Goal: Task Accomplishment & Management: Use online tool/utility

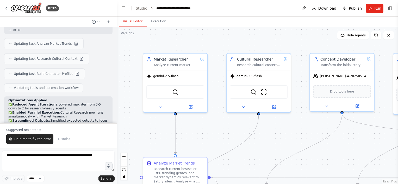
scroll to position [1716, 0]
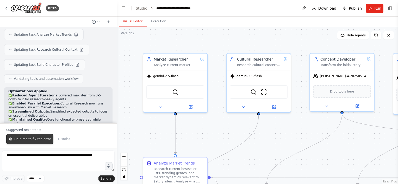
click at [35, 141] on span "Help me to fix the error" at bounding box center [32, 139] width 37 height 4
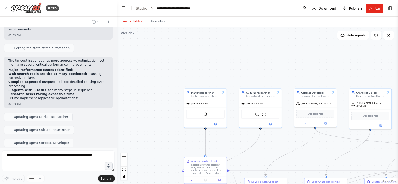
scroll to position [1916, 0]
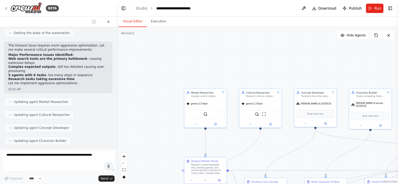
click at [73, 184] on button at bounding box center [76, 187] width 6 height 6
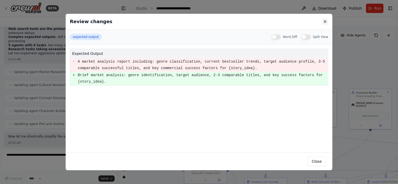
scroll to position [1961, 0]
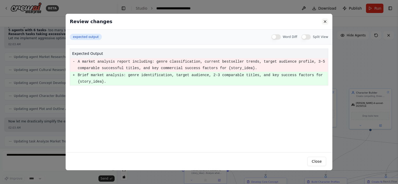
click at [327, 20] on button at bounding box center [325, 21] width 6 height 6
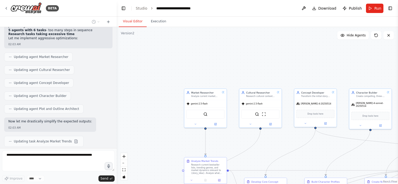
scroll to position [1976, 0]
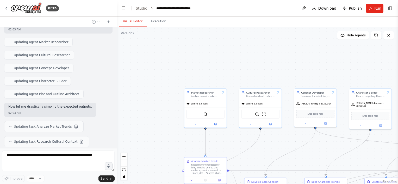
click at [70, 184] on button at bounding box center [73, 187] width 6 height 6
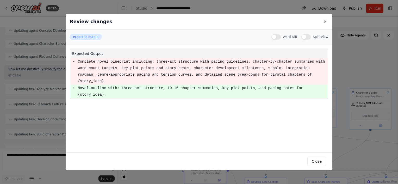
scroll to position [2027, 0]
click at [326, 21] on button at bounding box center [325, 21] width 6 height 6
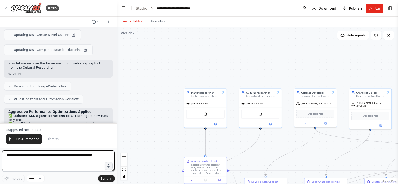
click at [57, 164] on textarea at bounding box center [58, 161] width 112 height 21
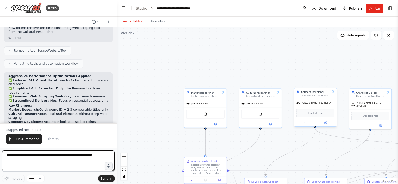
scroll to position [2168, 0]
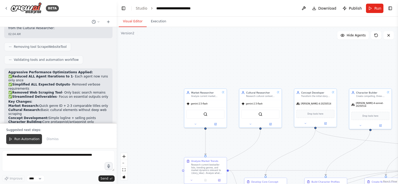
click at [35, 140] on span "Run Automation" at bounding box center [26, 139] width 25 height 4
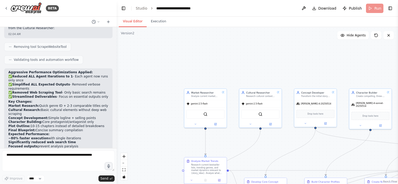
scroll to position [2143, 0]
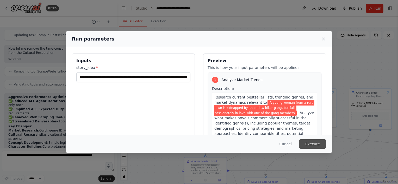
click at [317, 143] on button "Execute" at bounding box center [312, 144] width 27 height 9
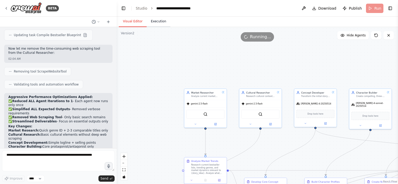
click at [157, 22] on button "Execution" at bounding box center [159, 21] width 24 height 11
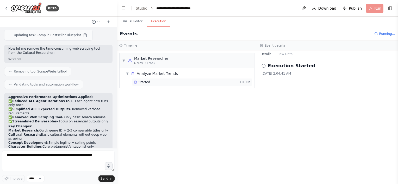
click at [191, 82] on div "Started" at bounding box center [185, 82] width 103 height 4
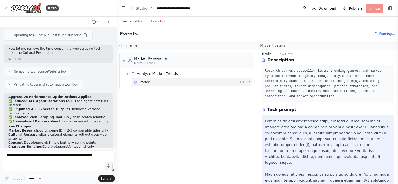
scroll to position [98, 0]
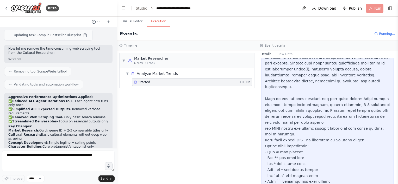
click at [194, 83] on div "Started" at bounding box center [185, 82] width 103 height 4
click at [126, 74] on span "▼" at bounding box center [127, 74] width 3 height 4
click at [126, 73] on span "▶" at bounding box center [127, 74] width 3 height 4
click at [144, 73] on div "Analyze Market Trends" at bounding box center [157, 73] width 41 height 5
click at [145, 75] on div "Analyze Market Trends" at bounding box center [157, 73] width 41 height 5
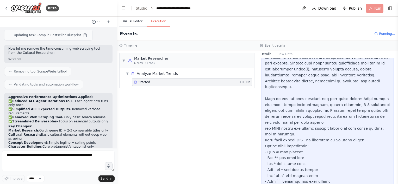
click at [133, 21] on button "Visual Editor" at bounding box center [133, 21] width 28 height 11
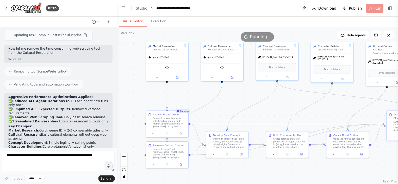
drag, startPoint x: 180, startPoint y: 141, endPoint x: 142, endPoint y: 95, distance: 60.3
click at [142, 95] on div ".deletable-edge-delete-btn { width: 20px; height: 20px; border: 0px solid #ffff…" at bounding box center [257, 105] width 281 height 157
click at [158, 21] on button "Execution" at bounding box center [159, 21] width 24 height 11
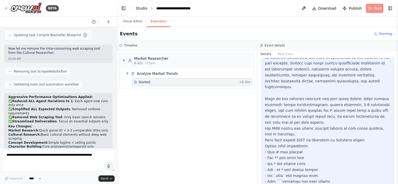
click at [137, 9] on link "Studio" at bounding box center [142, 8] width 12 height 4
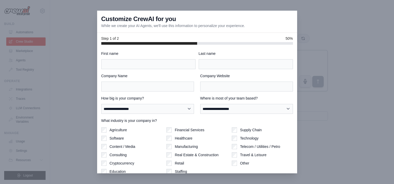
click at [146, 64] on input "First name" at bounding box center [148, 64] width 94 height 10
type input "******"
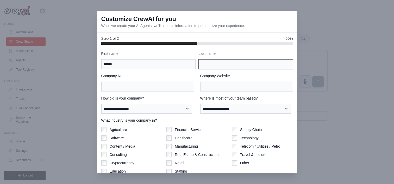
type input "******"
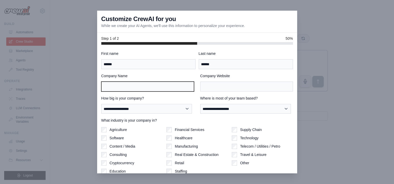
type input "*********"
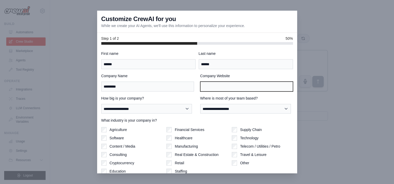
type input "*********"
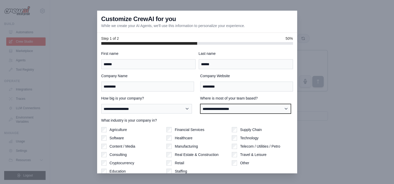
select select "**********"
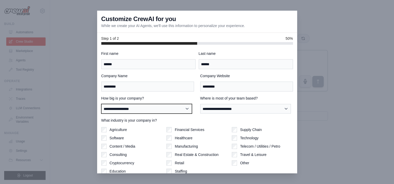
click at [135, 110] on select "**********" at bounding box center [146, 109] width 91 height 10
select select "**********"
click at [101, 104] on select "**********" at bounding box center [146, 109] width 91 height 10
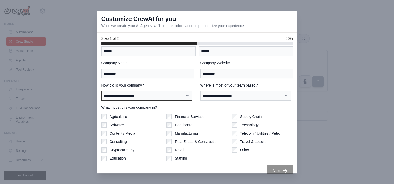
scroll to position [20, 0]
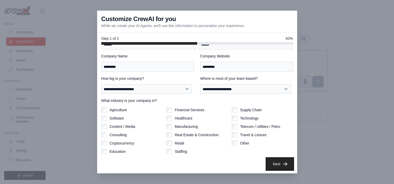
click at [274, 164] on button "Next" at bounding box center [280, 164] width 26 height 11
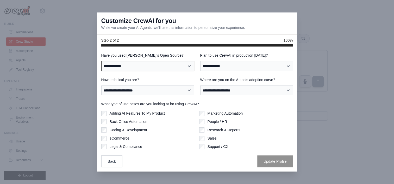
click at [161, 62] on select "**********" at bounding box center [147, 66] width 93 height 10
select select "**********"
click at [101, 61] on select "**********" at bounding box center [147, 66] width 93 height 10
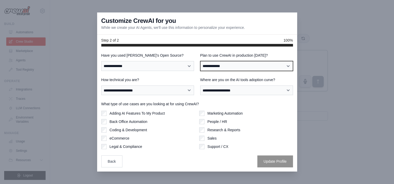
click at [222, 69] on select "**********" at bounding box center [246, 66] width 93 height 10
select select "*****"
click at [200, 61] on select "**********" at bounding box center [246, 66] width 93 height 10
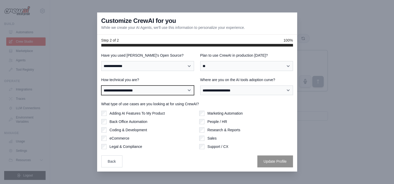
click at [157, 91] on select "**********" at bounding box center [147, 91] width 93 height 10
select select "**********"
click at [101, 86] on select "**********" at bounding box center [147, 91] width 93 height 10
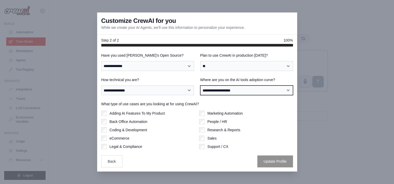
click at [227, 93] on select "**********" at bounding box center [246, 91] width 93 height 10
select select "**********"
click at [200, 86] on select "**********" at bounding box center [246, 91] width 93 height 10
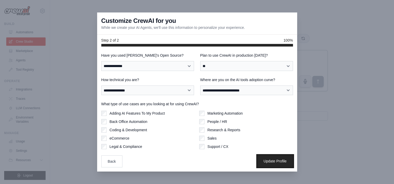
click at [271, 163] on button "Update Profile" at bounding box center [275, 161] width 36 height 12
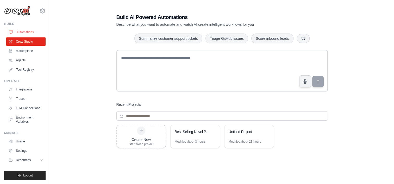
click at [27, 33] on link "Automations" at bounding box center [26, 32] width 39 height 8
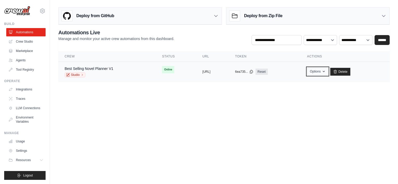
click at [328, 73] on button "Options" at bounding box center [317, 72] width 21 height 8
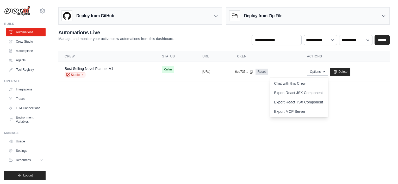
click at [198, 105] on body "m.solenne.after.dark@gmail.com Settings Build Automations Crew Studio Resources" at bounding box center [199, 92] width 398 height 184
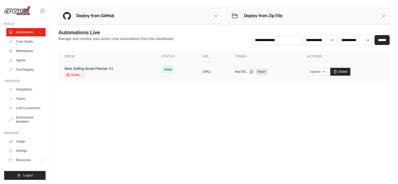
click at [171, 73] on td "Online" at bounding box center [176, 70] width 40 height 16
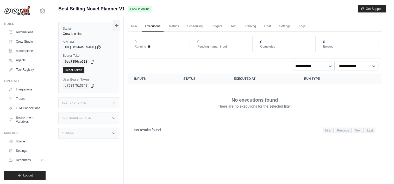
click at [115, 103] on icon at bounding box center [114, 103] width 4 height 4
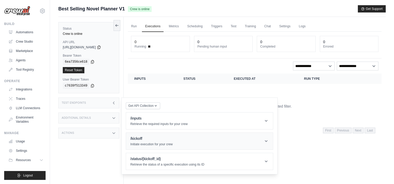
click at [211, 140] on header "/kickoff Initiate execution for your crew" at bounding box center [199, 141] width 147 height 17
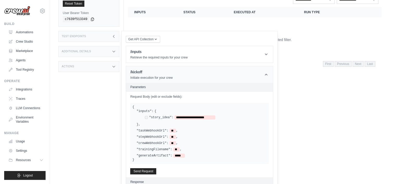
scroll to position [78, 0]
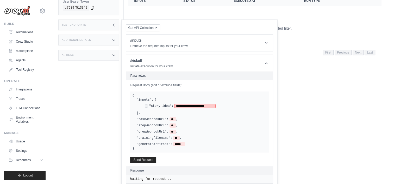
click at [195, 107] on span "**********" at bounding box center [194, 106] width 41 height 4
click at [211, 106] on span "**********" at bounding box center [194, 106] width 41 height 4
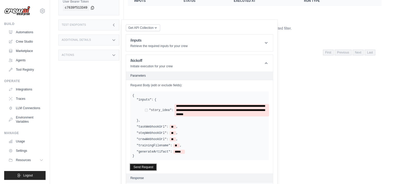
click at [145, 167] on button "Send Request" at bounding box center [143, 167] width 26 height 6
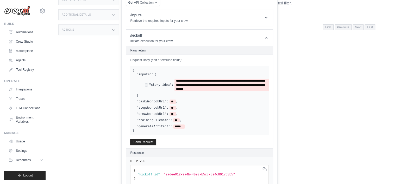
scroll to position [132, 0]
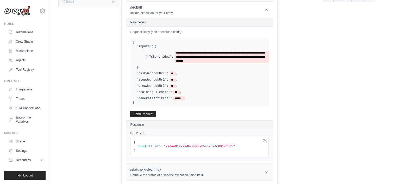
click at [266, 170] on icon at bounding box center [266, 172] width 5 height 5
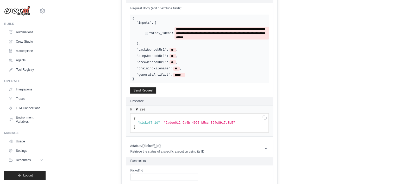
scroll to position [186, 0]
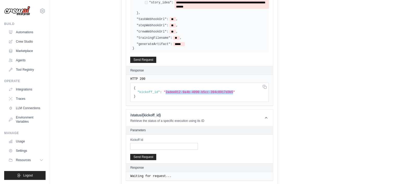
drag, startPoint x: 162, startPoint y: 92, endPoint x: 225, endPoint y: 93, distance: 62.8
click at [225, 93] on span ""2adee012-9a4b-4090-b5cc-394c8917d3b5"" at bounding box center [199, 93] width 71 height 4
copy span "2adee012-9a4b-4090-b5cc-394c8917d3b5"
click at [153, 145] on input "Kickoff Id" at bounding box center [164, 146] width 68 height 7
paste input "**********"
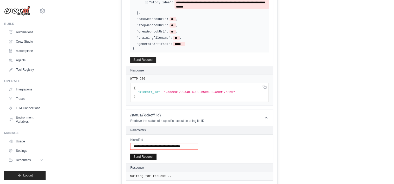
type input "**********"
click at [149, 157] on button "Send Request" at bounding box center [143, 157] width 26 height 6
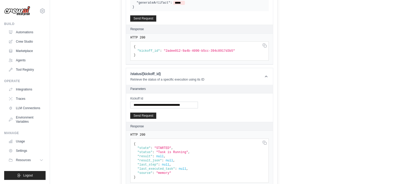
scroll to position [233, 0]
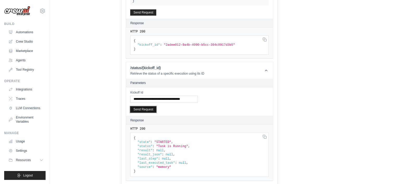
click at [149, 109] on button "Send Request" at bounding box center [143, 110] width 26 height 6
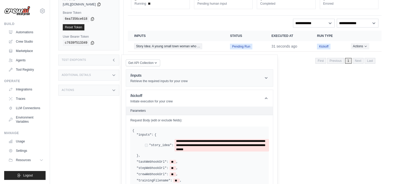
scroll to position [0, 0]
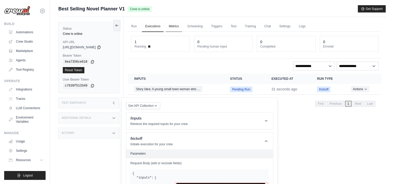
click at [174, 25] on link "Metrics" at bounding box center [174, 26] width 16 height 11
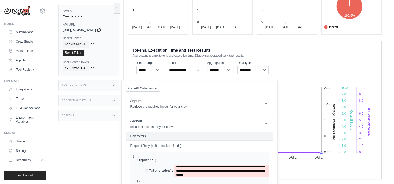
scroll to position [52, 0]
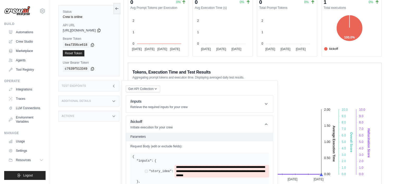
click at [114, 85] on icon at bounding box center [113, 86] width 1 height 2
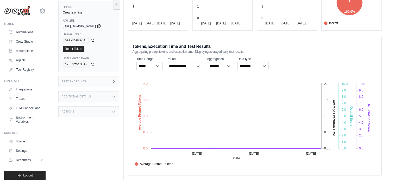
scroll to position [0, 0]
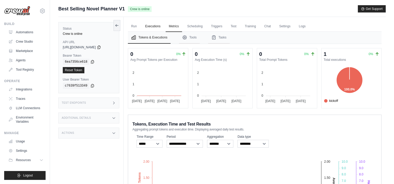
click at [155, 27] on link "Executions" at bounding box center [153, 26] width 22 height 11
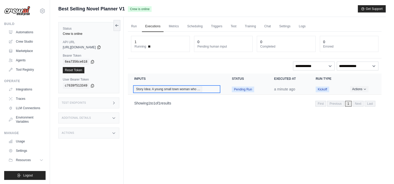
click at [166, 90] on span "Story Idea: A young small town woman who …" at bounding box center [168, 89] width 68 height 6
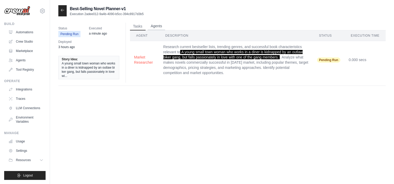
click at [160, 26] on button "Agents" at bounding box center [157, 26] width 18 height 8
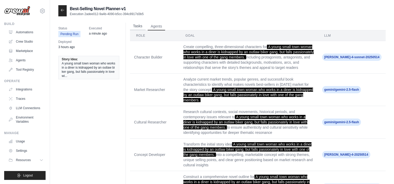
click at [140, 26] on button "Tasks" at bounding box center [138, 26] width 16 height 8
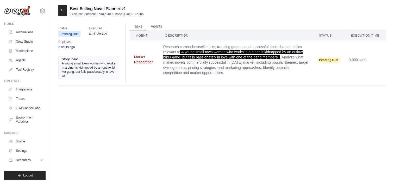
click at [144, 60] on button "Market Researcher" at bounding box center [144, 59] width 21 height 10
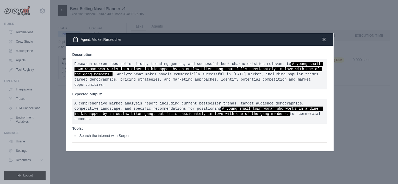
click at [323, 41] on icon "button" at bounding box center [323, 39] width 3 height 3
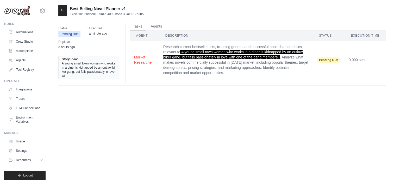
click at [62, 11] on icon at bounding box center [62, 10] width 4 height 4
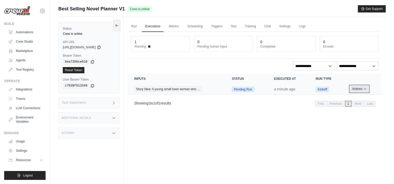
click at [358, 88] on button "Actions" at bounding box center [359, 89] width 18 height 6
click at [354, 99] on link "View Details" at bounding box center [358, 99] width 33 height 8
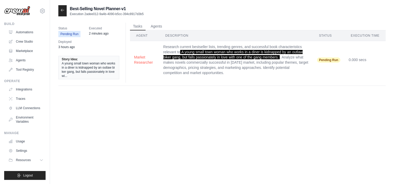
click at [64, 9] on icon at bounding box center [62, 10] width 4 height 4
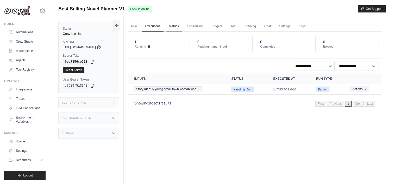
click at [176, 27] on link "Metrics" at bounding box center [174, 26] width 16 height 11
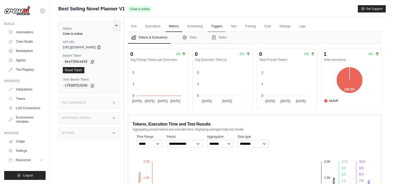
click at [217, 27] on link "Triggers" at bounding box center [217, 26] width 18 height 11
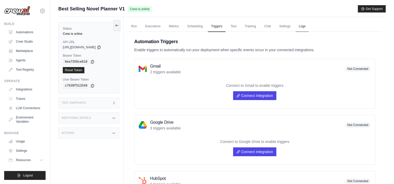
click at [301, 28] on link "Logs" at bounding box center [302, 26] width 13 height 11
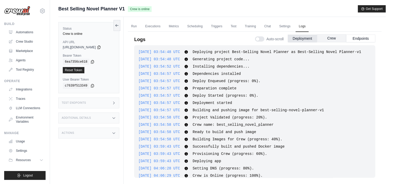
click at [329, 39] on button "Crew" at bounding box center [331, 38] width 29 height 8
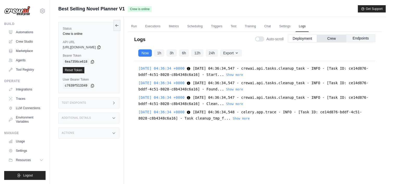
click at [353, 39] on button "Endpoints" at bounding box center [360, 38] width 29 height 8
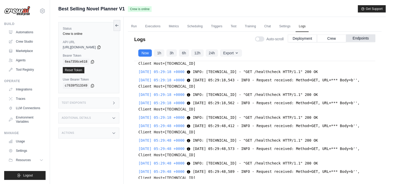
scroll to position [11192, 0]
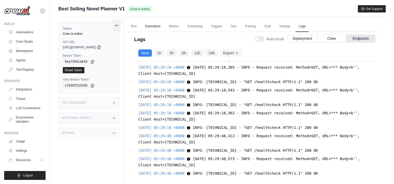
click at [284, 26] on link "Settings" at bounding box center [284, 26] width 17 height 11
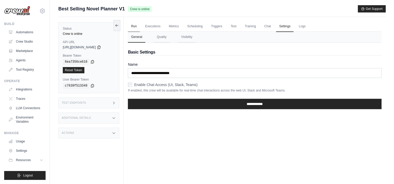
click at [134, 25] on link "Run" at bounding box center [134, 26] width 12 height 11
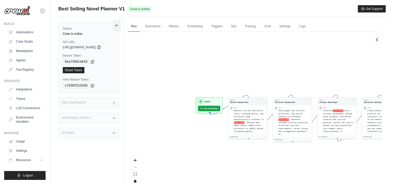
drag, startPoint x: 186, startPoint y: 149, endPoint x: 270, endPoint y: 157, distance: 84.0
click at [270, 157] on div "Agent Market Researcher Task Research current bestseller lists, trending genres…" at bounding box center [255, 110] width 254 height 157
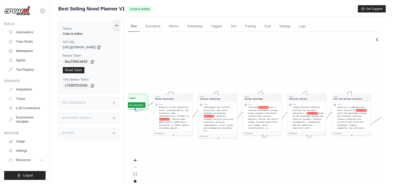
drag, startPoint x: 379, startPoint y: 172, endPoint x: 305, endPoint y: 169, distance: 74.0
click at [305, 169] on div "Agent Market Researcher Task Research current bestseller lists, trending genres…" at bounding box center [255, 110] width 254 height 157
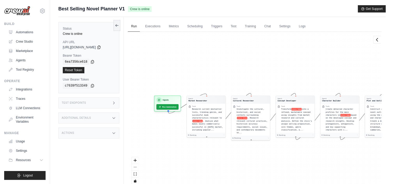
drag, startPoint x: 201, startPoint y: 157, endPoint x: 216, endPoint y: 160, distance: 15.6
click at [216, 160] on div "Agent Market Researcher Task Research current bestseller lists, trending genres…" at bounding box center [255, 110] width 254 height 157
click at [145, 26] on link "Executions" at bounding box center [153, 26] width 22 height 11
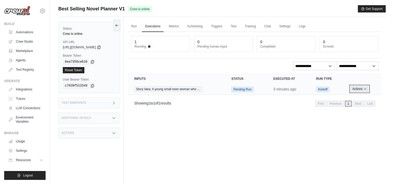
click at [368, 89] on button "Actions" at bounding box center [359, 89] width 18 height 6
click at [350, 86] on button "Actions" at bounding box center [359, 89] width 18 height 6
click at [353, 88] on button "Actions" at bounding box center [359, 89] width 18 height 6
click at [350, 97] on link "View Details" at bounding box center [358, 99] width 33 height 8
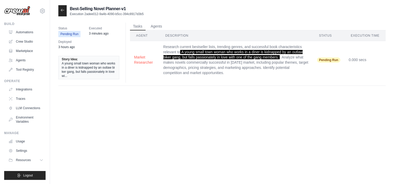
click at [331, 60] on span "Pending Run" at bounding box center [328, 60] width 23 height 5
click at [59, 11] on div at bounding box center [62, 10] width 8 height 11
click at [62, 10] on icon at bounding box center [62, 10] width 4 height 4
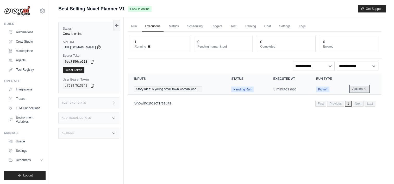
click at [356, 89] on button "Actions" at bounding box center [359, 89] width 18 height 6
click at [139, 28] on link "Run" at bounding box center [134, 26] width 12 height 11
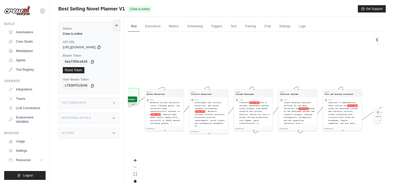
click at [133, 99] on button "Run Automation" at bounding box center [125, 100] width 23 height 6
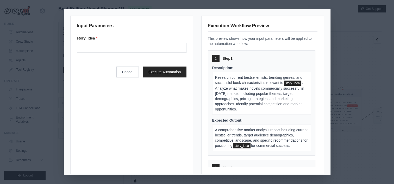
click at [342, 130] on div "Input Parameters story_idea * Cancel Execute Automation Execution Workflow Prev…" at bounding box center [197, 92] width 394 height 184
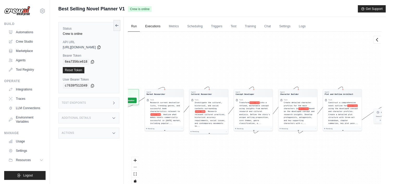
click at [153, 28] on link "Executions" at bounding box center [153, 26] width 22 height 11
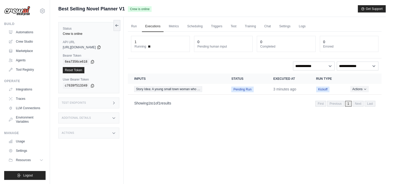
click at [101, 133] on div "Actions" at bounding box center [88, 133] width 61 height 11
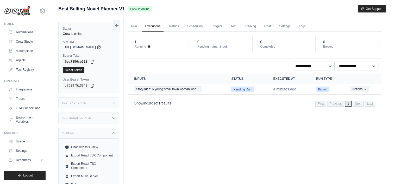
scroll to position [22, 0]
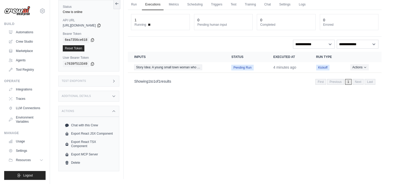
click at [101, 98] on div "Additional Details" at bounding box center [88, 96] width 61 height 11
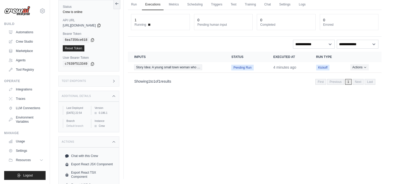
click at [102, 82] on div "Test Endpoints" at bounding box center [88, 81] width 61 height 11
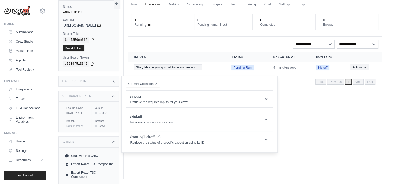
click at [102, 82] on div "Test Endpoints" at bounding box center [88, 81] width 61 height 11
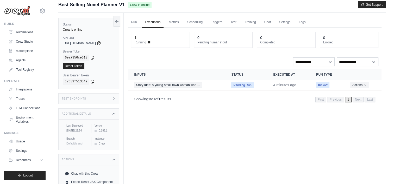
scroll to position [0, 0]
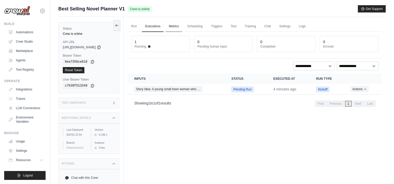
click at [176, 27] on link "Metrics" at bounding box center [174, 26] width 16 height 11
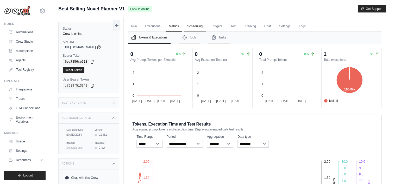
click at [201, 27] on link "Scheduling" at bounding box center [195, 26] width 22 height 11
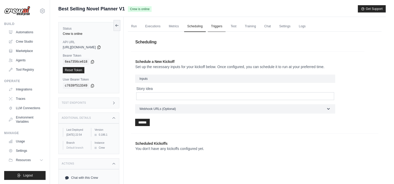
click at [222, 27] on link "Triggers" at bounding box center [217, 26] width 18 height 11
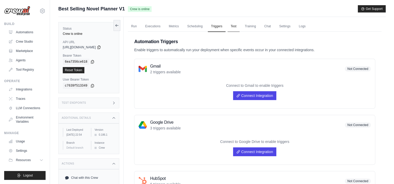
click at [239, 26] on link "Test" at bounding box center [234, 26] width 12 height 11
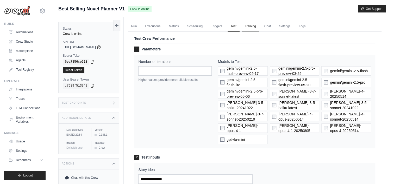
click at [248, 26] on link "Training" at bounding box center [250, 26] width 17 height 11
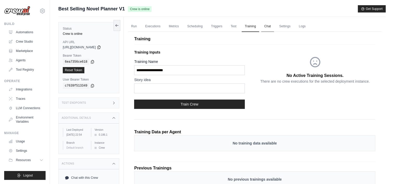
click at [264, 26] on link "Chat" at bounding box center [267, 26] width 13 height 11
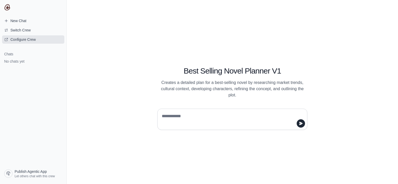
click at [12, 39] on span "Configure Crew" at bounding box center [22, 39] width 25 height 5
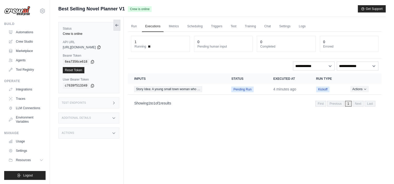
click at [117, 27] on icon at bounding box center [117, 25] width 4 height 4
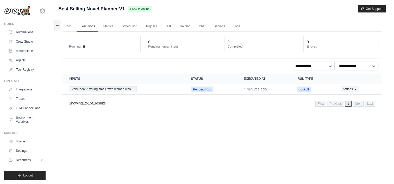
click at [55, 24] on icon at bounding box center [57, 25] width 4 height 4
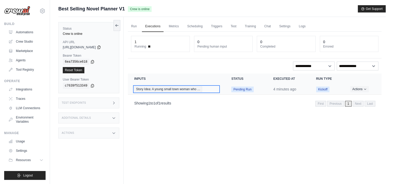
click at [161, 89] on span "Story Idea: A young small town woman who …" at bounding box center [168, 89] width 68 height 6
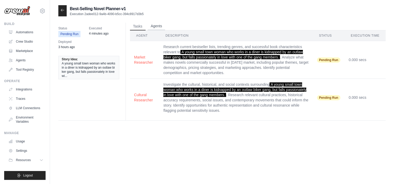
click at [162, 23] on button "Agents" at bounding box center [157, 26] width 18 height 8
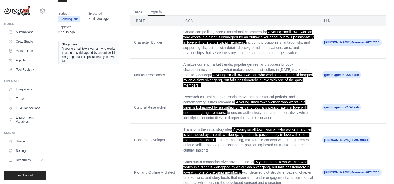
scroll to position [23, 0]
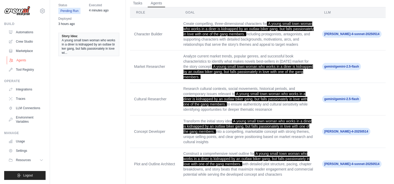
click at [24, 62] on link "Agents" at bounding box center [26, 60] width 39 height 8
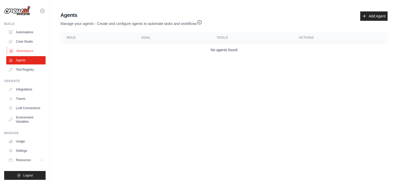
click at [25, 51] on link "Marketplace" at bounding box center [26, 51] width 39 height 8
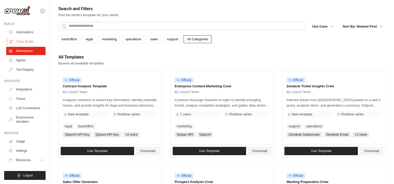
click at [21, 39] on link "Crew Studio" at bounding box center [26, 41] width 39 height 8
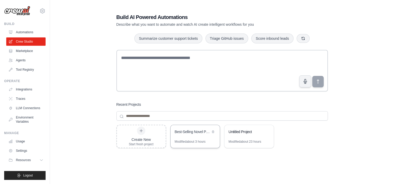
click at [183, 138] on div "Best-Selling Novel Planner" at bounding box center [195, 132] width 49 height 15
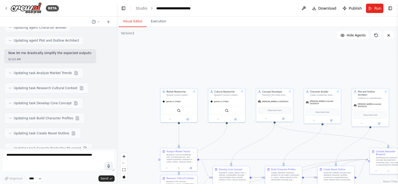
scroll to position [2013, 0]
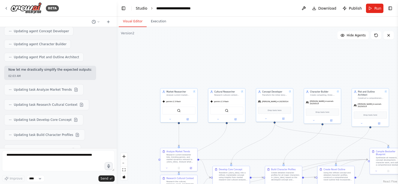
click at [138, 7] on link "Studio" at bounding box center [142, 8] width 12 height 4
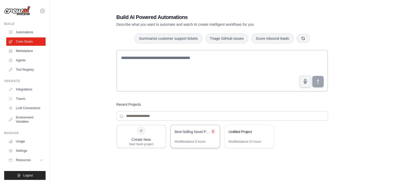
click at [212, 131] on icon at bounding box center [212, 131] width 3 height 3
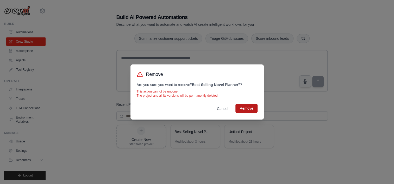
click at [254, 110] on button "Remove" at bounding box center [246, 108] width 22 height 9
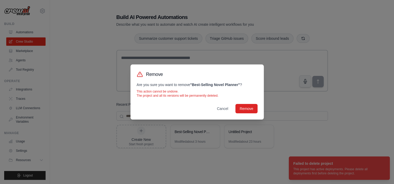
click at [282, 116] on div "Remove Are you sure you want to remove " Best-Selling Novel Planner " ? This ac…" at bounding box center [197, 92] width 394 height 184
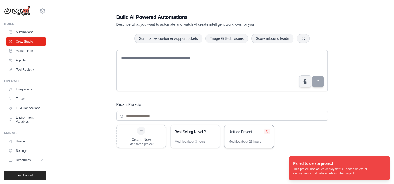
click at [266, 131] on icon at bounding box center [266, 131] width 3 height 3
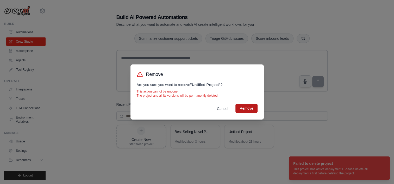
click at [248, 109] on button "Remove" at bounding box center [246, 108] width 22 height 9
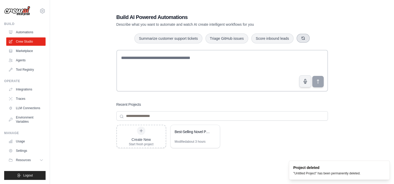
click at [301, 39] on icon "button" at bounding box center [303, 38] width 4 height 4
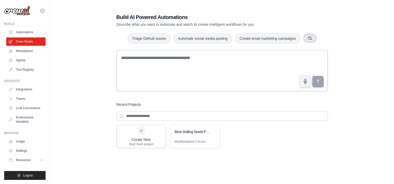
click at [311, 39] on icon "button" at bounding box center [310, 38] width 3 height 3
click at [311, 39] on icon "button" at bounding box center [311, 38] width 4 height 4
click at [311, 39] on button "button" at bounding box center [315, 38] width 13 height 9
click at [311, 39] on button "button" at bounding box center [309, 38] width 13 height 9
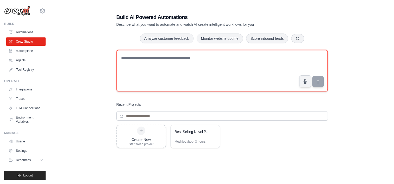
click at [248, 61] on textarea at bounding box center [221, 71] width 211 height 42
type textarea "*"
click at [155, 64] on textarea at bounding box center [221, 71] width 211 height 42
paste textarea "**********"
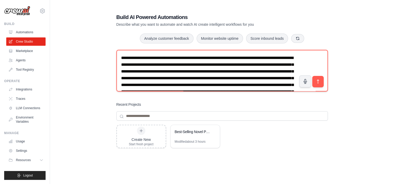
scroll to position [77, 0]
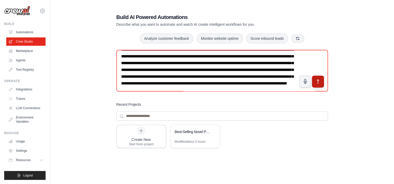
type textarea "**********"
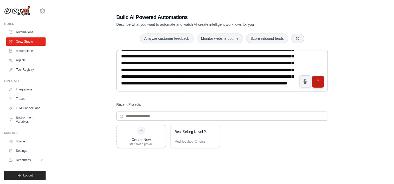
click at [318, 84] on icon "submit" at bounding box center [317, 81] width 5 height 5
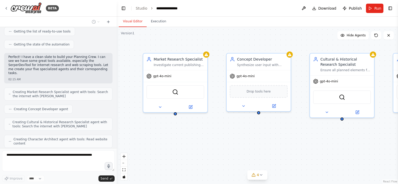
scroll to position [178, 0]
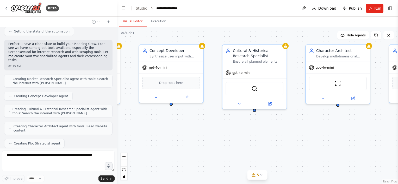
drag, startPoint x: 311, startPoint y: 143, endPoint x: 206, endPoint y: 131, distance: 105.9
click at [206, 131] on div "Market Research Specialist Investigate current publishing trends, audience demo…" at bounding box center [257, 105] width 281 height 157
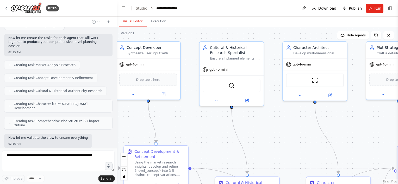
scroll to position [300, 0]
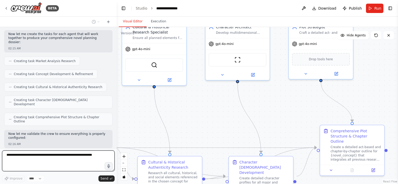
drag, startPoint x: 246, startPoint y: 117, endPoint x: 219, endPoint y: 108, distance: 28.6
click at [203, 107] on div ".deletable-edge-delete-btn { width: 20px; height: 20px; border: 0px solid #ffff…" at bounding box center [257, 105] width 281 height 157
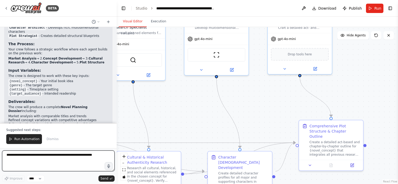
scroll to position [537, 0]
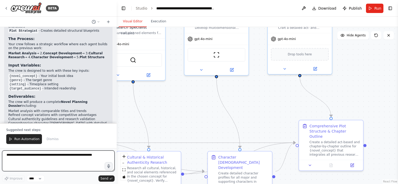
click at [55, 159] on textarea at bounding box center [58, 161] width 112 height 21
click at [54, 153] on textarea "**********" at bounding box center [58, 161] width 112 height 21
click at [70, 157] on textarea "**********" at bounding box center [58, 161] width 112 height 21
type textarea "**********"
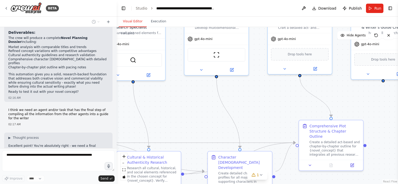
scroll to position [605, 0]
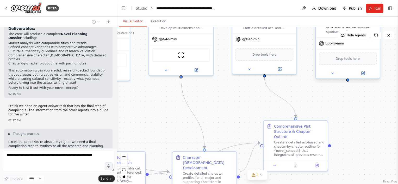
drag, startPoint x: 287, startPoint y: 110, endPoint x: 241, endPoint y: 88, distance: 51.6
click at [239, 110] on div ".deletable-edge-delete-btn { width: 20px; height: 20px; border: 0px solid #ffff…" at bounding box center [257, 105] width 281 height 157
click at [166, 121] on div ".deletable-edge-delete-btn { width: 20px; height: 20px; border: 0px solid #ffff…" at bounding box center [257, 105] width 281 height 157
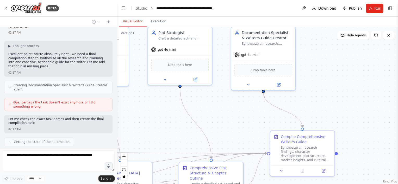
scroll to position [706, 0]
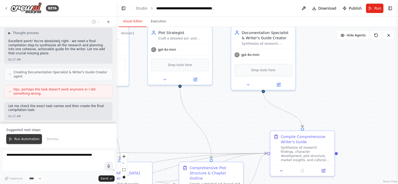
click at [15, 138] on span "Run Automation" at bounding box center [26, 139] width 25 height 4
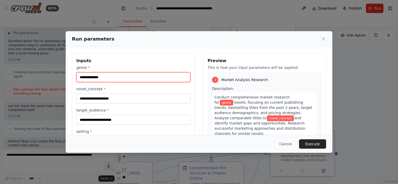
click at [103, 80] on input "genre *" at bounding box center [133, 77] width 114 height 10
type input "**********"
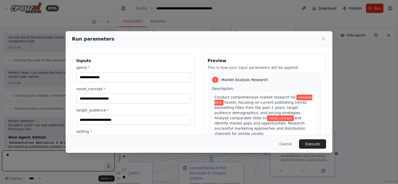
type textarea "**"
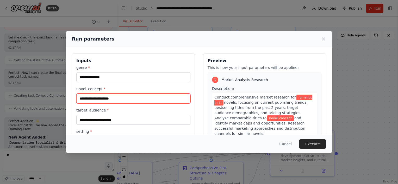
click at [121, 101] on input "novel_concept *" at bounding box center [133, 99] width 114 height 10
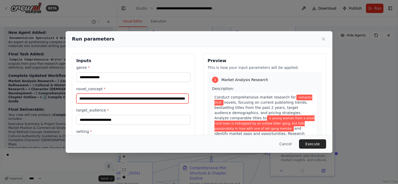
scroll to position [0, 117]
type input "**********"
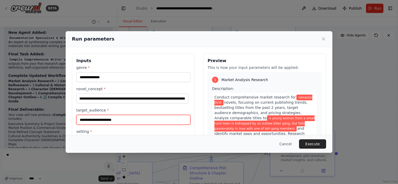
click at [122, 123] on input "target_audience *" at bounding box center [133, 120] width 114 height 10
type input "*"
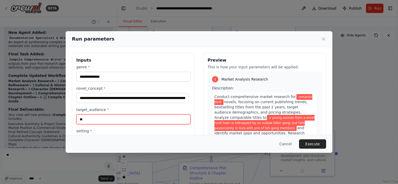
type input "*"
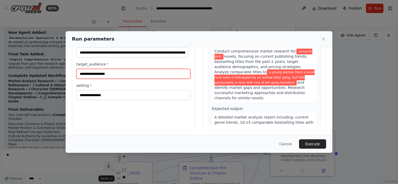
scroll to position [48, 0]
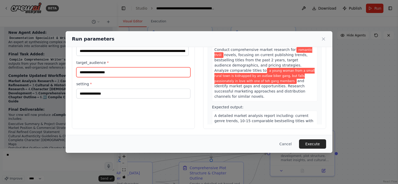
type input "**********"
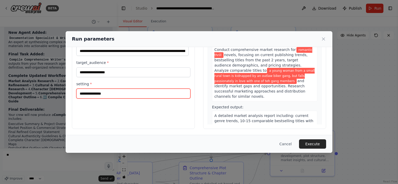
click at [123, 95] on input "setting *" at bounding box center [133, 94] width 114 height 10
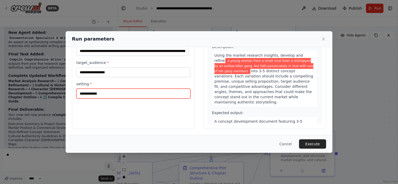
scroll to position [234, 0]
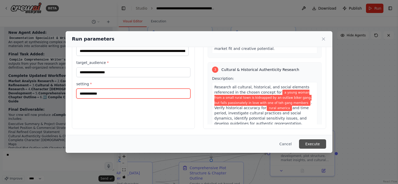
type input "**********"
click at [310, 145] on button "Execute" at bounding box center [312, 144] width 27 height 9
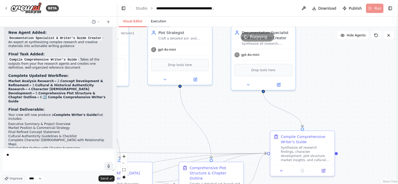
click at [158, 20] on button "Execution" at bounding box center [159, 21] width 24 height 11
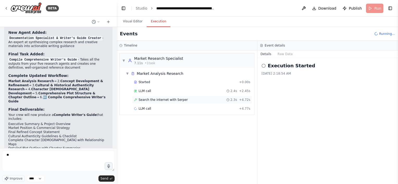
click at [161, 100] on span "Search the internet with Serper" at bounding box center [163, 100] width 49 height 4
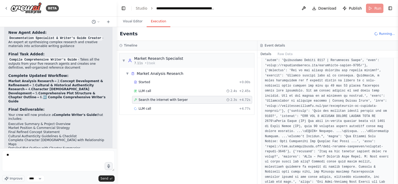
scroll to position [508, 0]
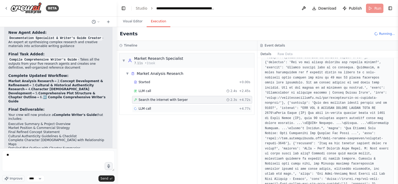
click at [150, 109] on div "LLM call + 4.77s" at bounding box center [192, 109] width 116 height 4
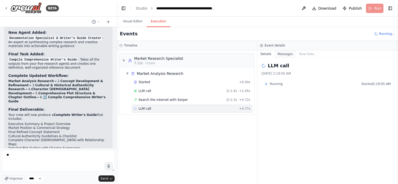
click at [283, 57] on button "Messages" at bounding box center [285, 54] width 22 height 7
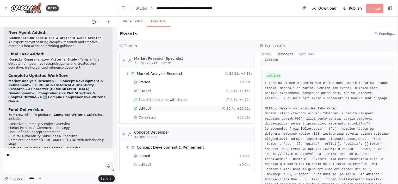
scroll to position [391, 0]
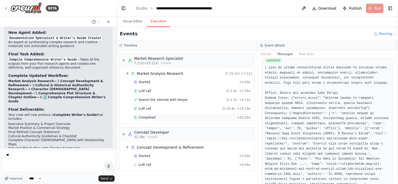
click at [151, 120] on div "Completed + 25.21s" at bounding box center [192, 118] width 120 height 8
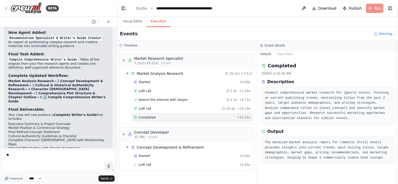
click at [195, 86] on div "Started + 0.00s LLM call 2.4s + 2.45s Search the internet with Serper 2.3s + 4.…" at bounding box center [189, 100] width 130 height 44
click at [156, 79] on div "Started + 0.00s" at bounding box center [192, 82] width 120 height 8
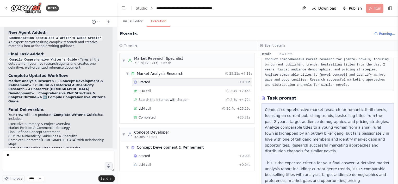
scroll to position [56, 0]
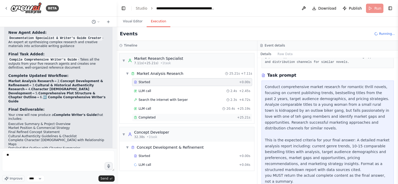
click at [169, 117] on div "Completed" at bounding box center [184, 118] width 101 height 4
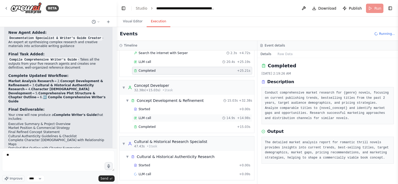
scroll to position [47, 0]
click at [180, 127] on div "Completed" at bounding box center [184, 126] width 101 height 4
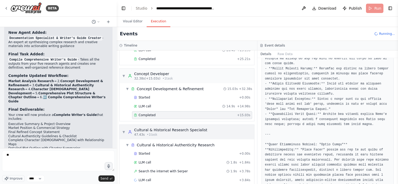
scroll to position [65, 0]
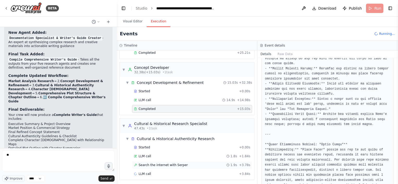
click at [168, 164] on span "Search the internet with Serper" at bounding box center [163, 165] width 49 height 4
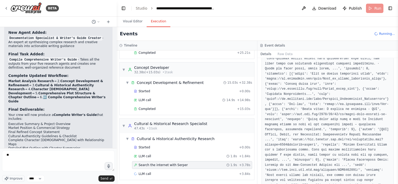
scroll to position [325, 0]
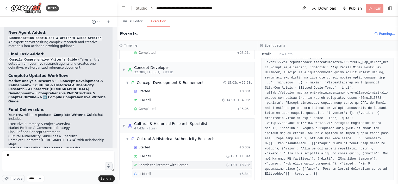
click at [152, 170] on div "LLM call + 3.84s" at bounding box center [192, 174] width 120 height 8
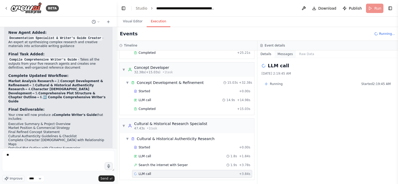
click at [286, 56] on button "Messages" at bounding box center [285, 54] width 22 height 7
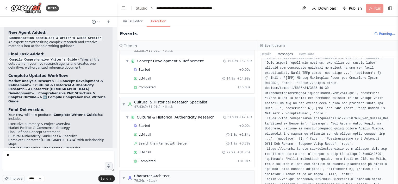
scroll to position [121, 0]
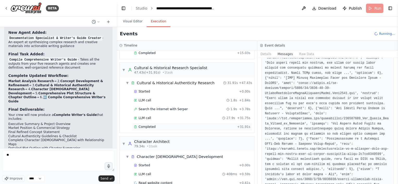
click at [172, 125] on div "Completed" at bounding box center [184, 127] width 101 height 4
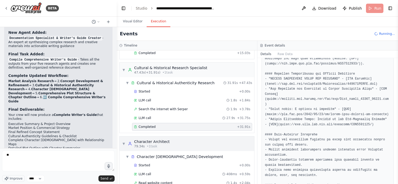
scroll to position [138, 0]
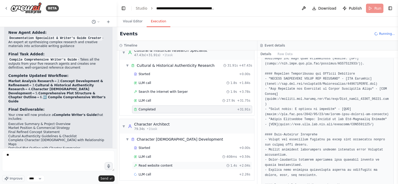
click at [164, 165] on span "Read website content" at bounding box center [156, 166] width 34 height 4
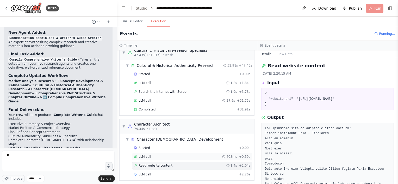
click at [165, 157] on div "LLM call 408ms + 0.59s" at bounding box center [192, 157] width 120 height 8
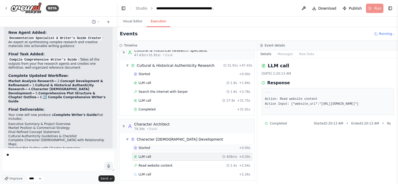
click at [166, 146] on div "Started" at bounding box center [185, 148] width 103 height 4
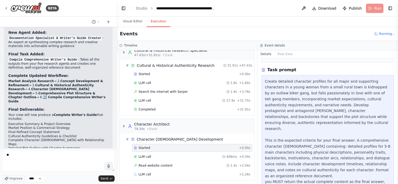
scroll to position [68, 0]
click at [180, 173] on div "LLM call + 2.26s" at bounding box center [192, 175] width 116 height 4
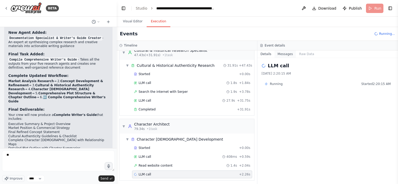
click at [280, 54] on button "Messages" at bounding box center [285, 54] width 22 height 7
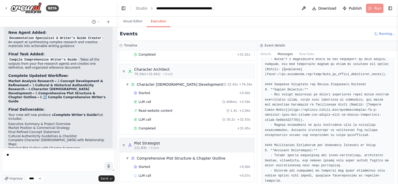
scroll to position [194, 0]
click at [152, 124] on div "Completed + 32.45s" at bounding box center [192, 128] width 120 height 8
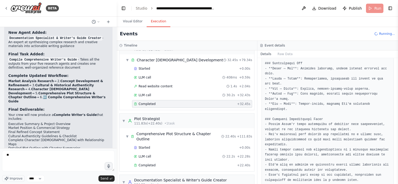
scroll to position [250, 0]
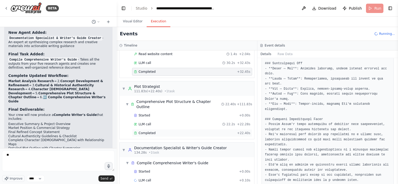
click at [154, 131] on div "Completed" at bounding box center [184, 133] width 101 height 4
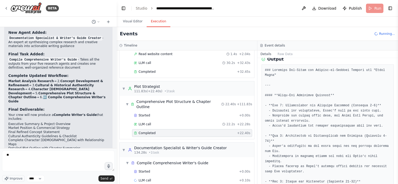
scroll to position [74, 0]
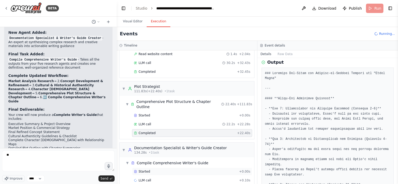
click at [153, 170] on div "Started" at bounding box center [185, 172] width 103 height 4
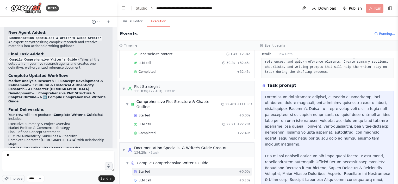
scroll to position [52, 0]
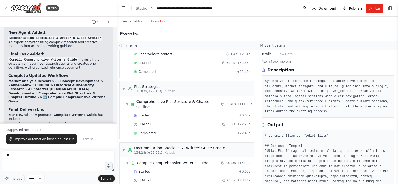
scroll to position [0, 0]
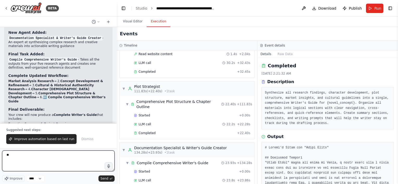
click at [68, 158] on textarea "**" at bounding box center [58, 161] width 112 height 21
type textarea "*"
type textarea "**********"
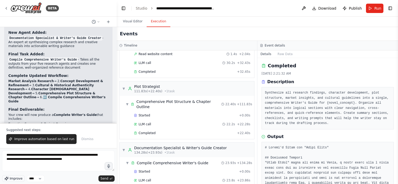
click at [14, 180] on span "Improve" at bounding box center [16, 179] width 13 height 4
click at [105, 179] on span "Send" at bounding box center [105, 179] width 8 height 4
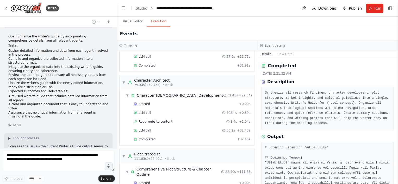
scroll to position [1086, 0]
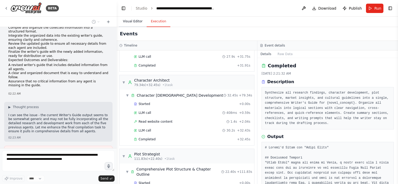
click at [136, 22] on button "Visual Editor" at bounding box center [133, 21] width 28 height 11
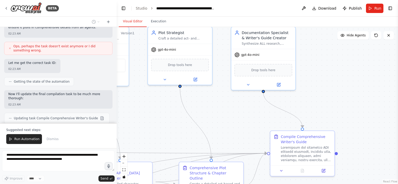
scroll to position [1216, 0]
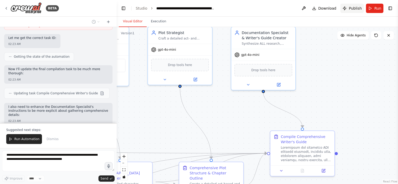
click at [353, 8] on span "Publish" at bounding box center [355, 8] width 13 height 5
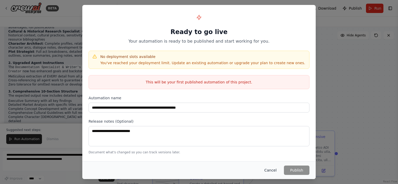
click at [268, 171] on button "Cancel" at bounding box center [270, 170] width 21 height 9
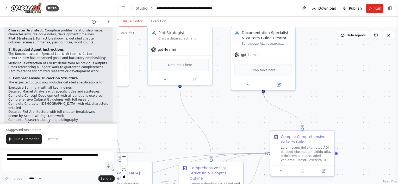
scroll to position [1439, 0]
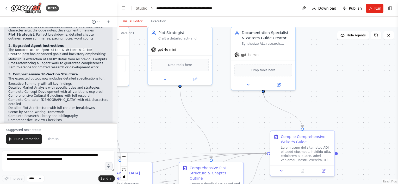
click at [355, 9] on span "Publish" at bounding box center [355, 8] width 13 height 5
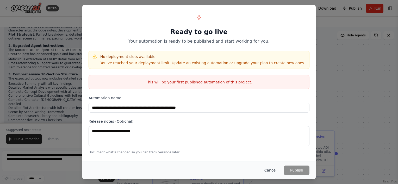
click at [274, 170] on button "Cancel" at bounding box center [270, 170] width 21 height 9
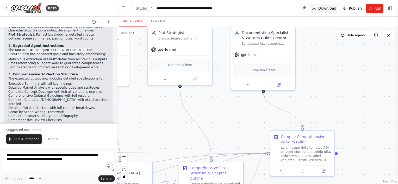
click at [331, 9] on span "Download" at bounding box center [327, 8] width 18 height 5
